Goal: Task Accomplishment & Management: Complete application form

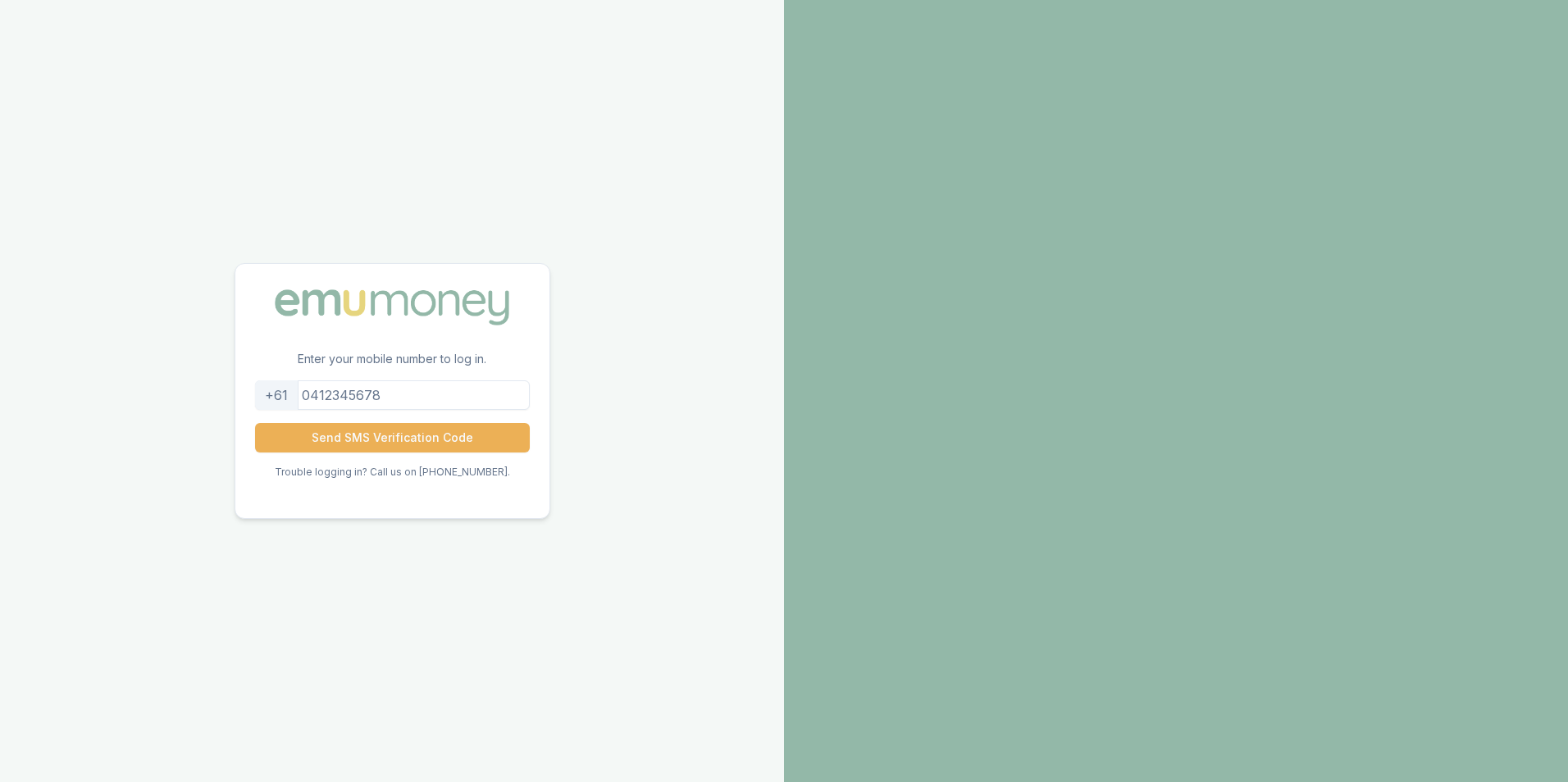
click at [342, 397] on input "tel" at bounding box center [392, 395] width 274 height 29
type input "0412519640"
click at [418, 442] on button "Send SMS Verification Code" at bounding box center [392, 438] width 274 height 29
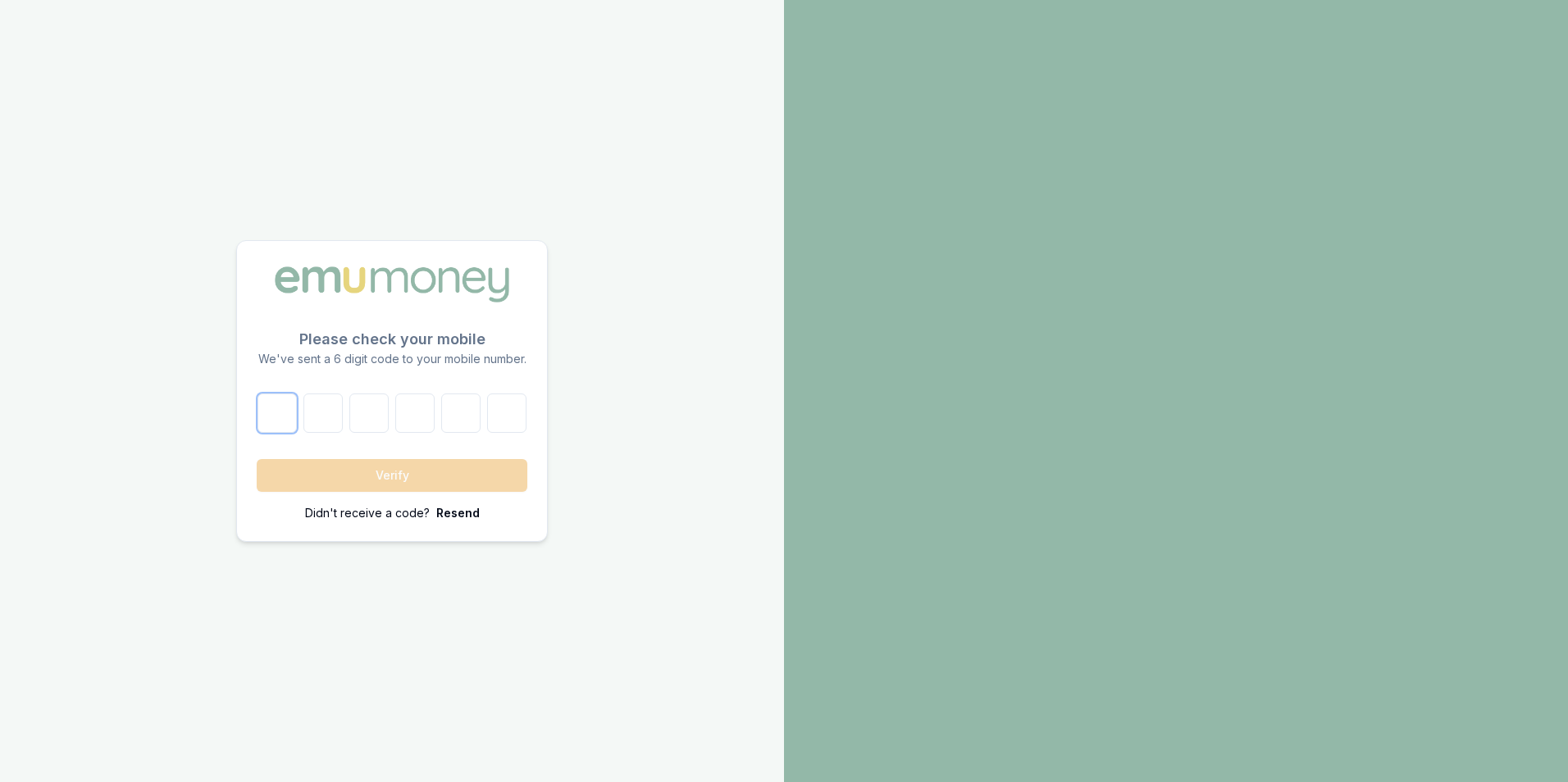
click at [290, 420] on input "number" at bounding box center [277, 413] width 40 height 40
type input "7"
type input "4"
type input "1"
type input "9"
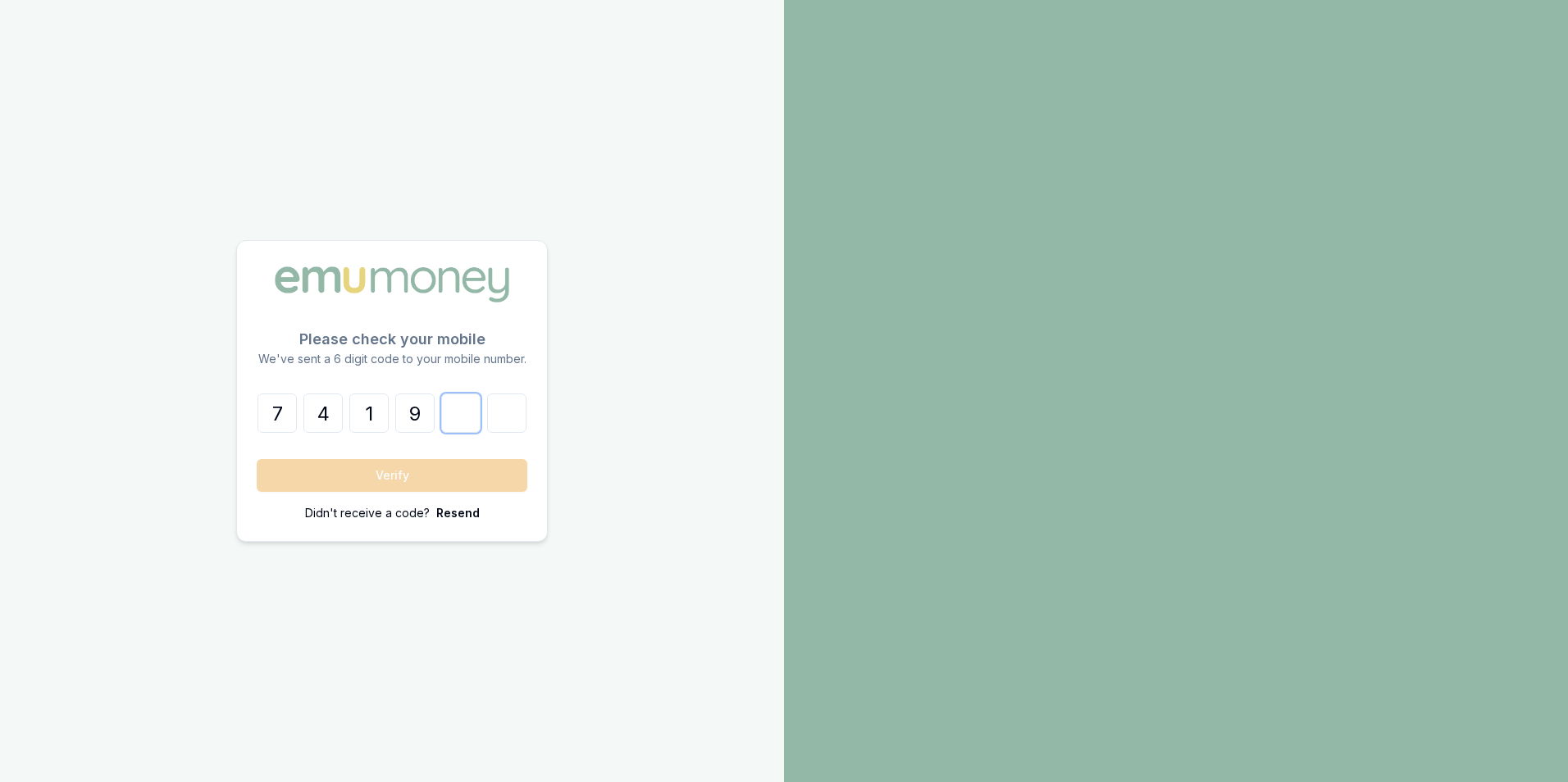
type input "9"
type input "6"
click at [386, 480] on button "Verify" at bounding box center [392, 476] width 271 height 33
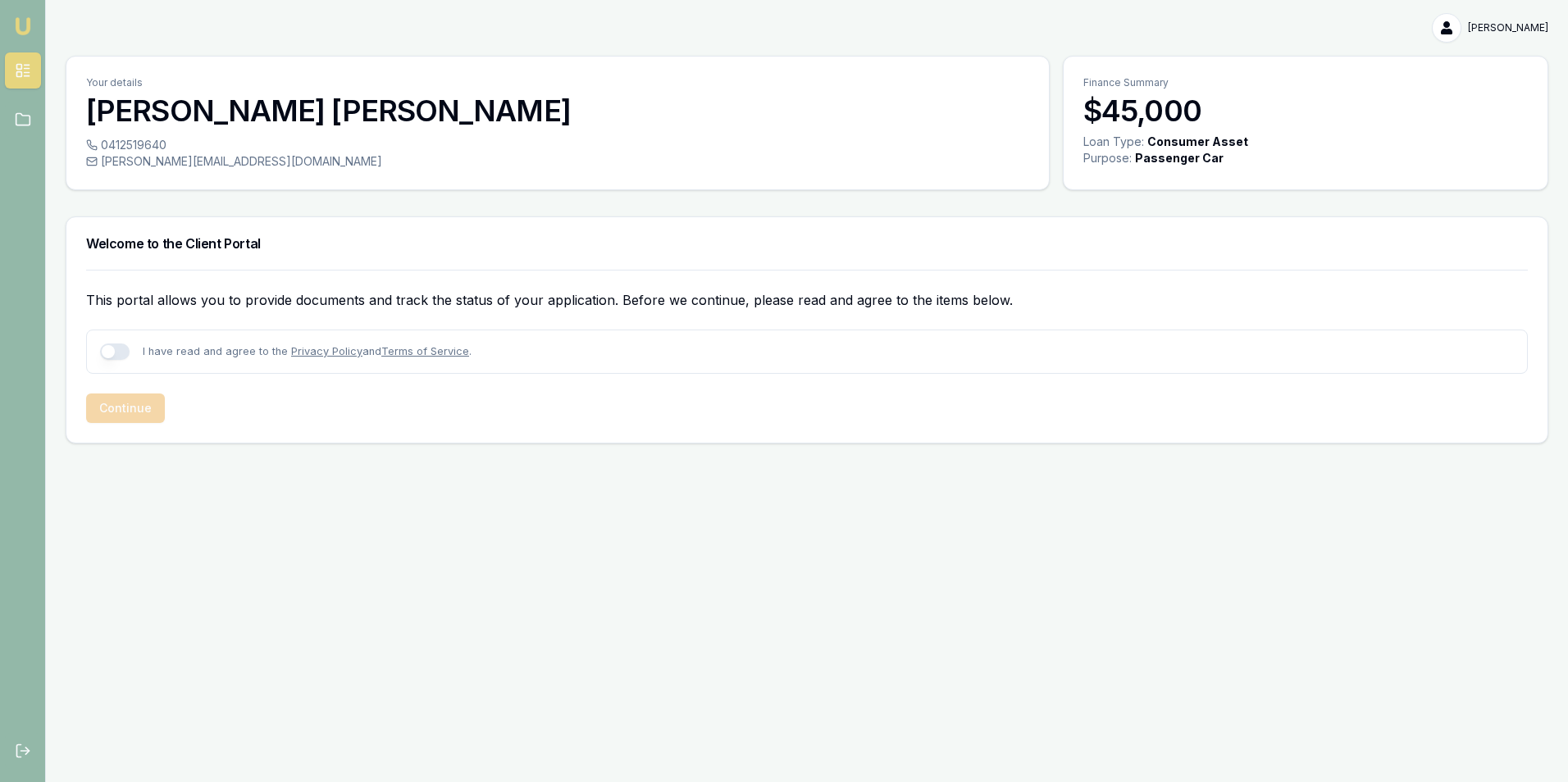
click at [423, 353] on link "Terms of Service" at bounding box center [424, 351] width 87 height 12
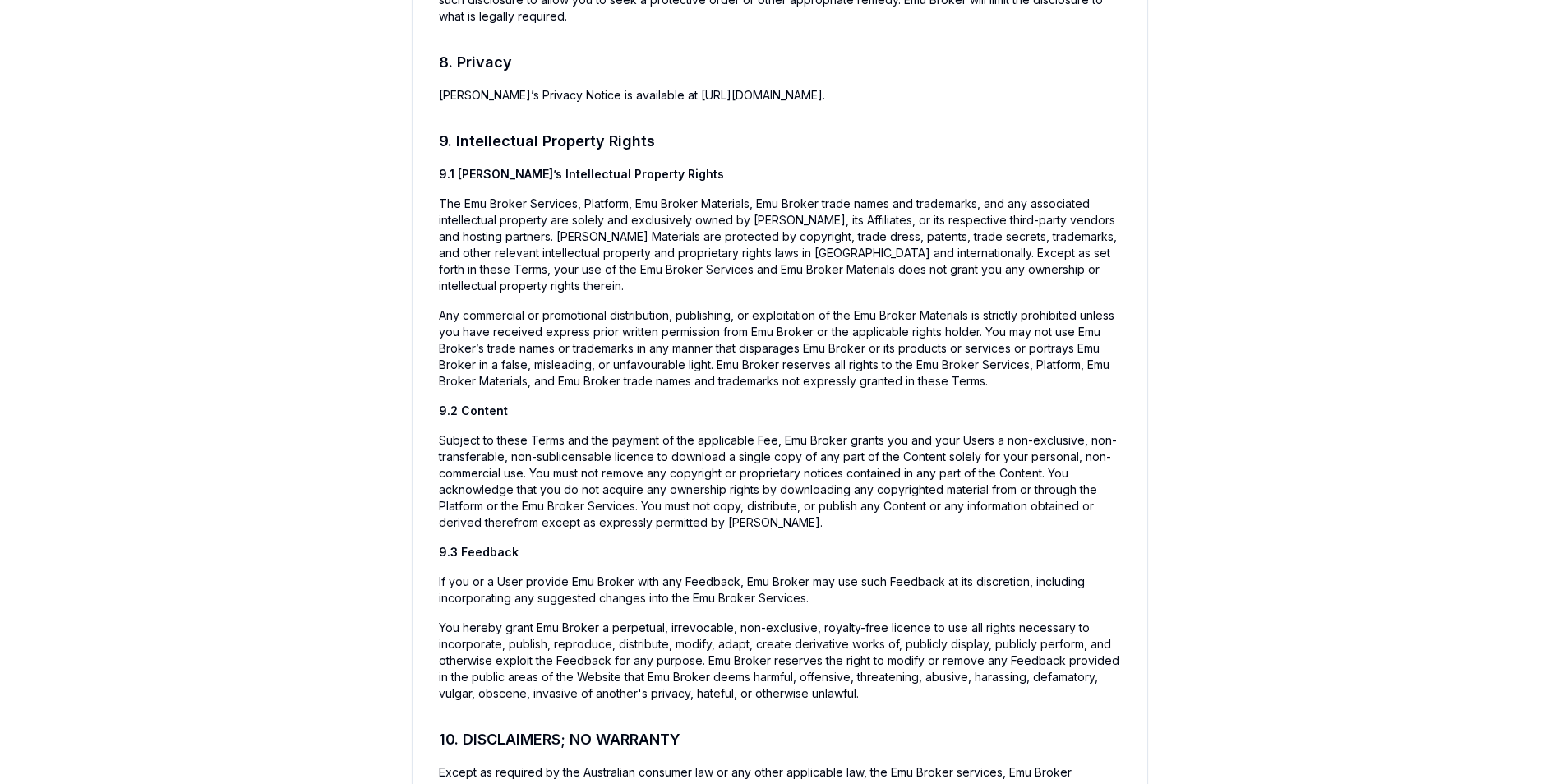
scroll to position [7643, 0]
